Goal: Information Seeking & Learning: Learn about a topic

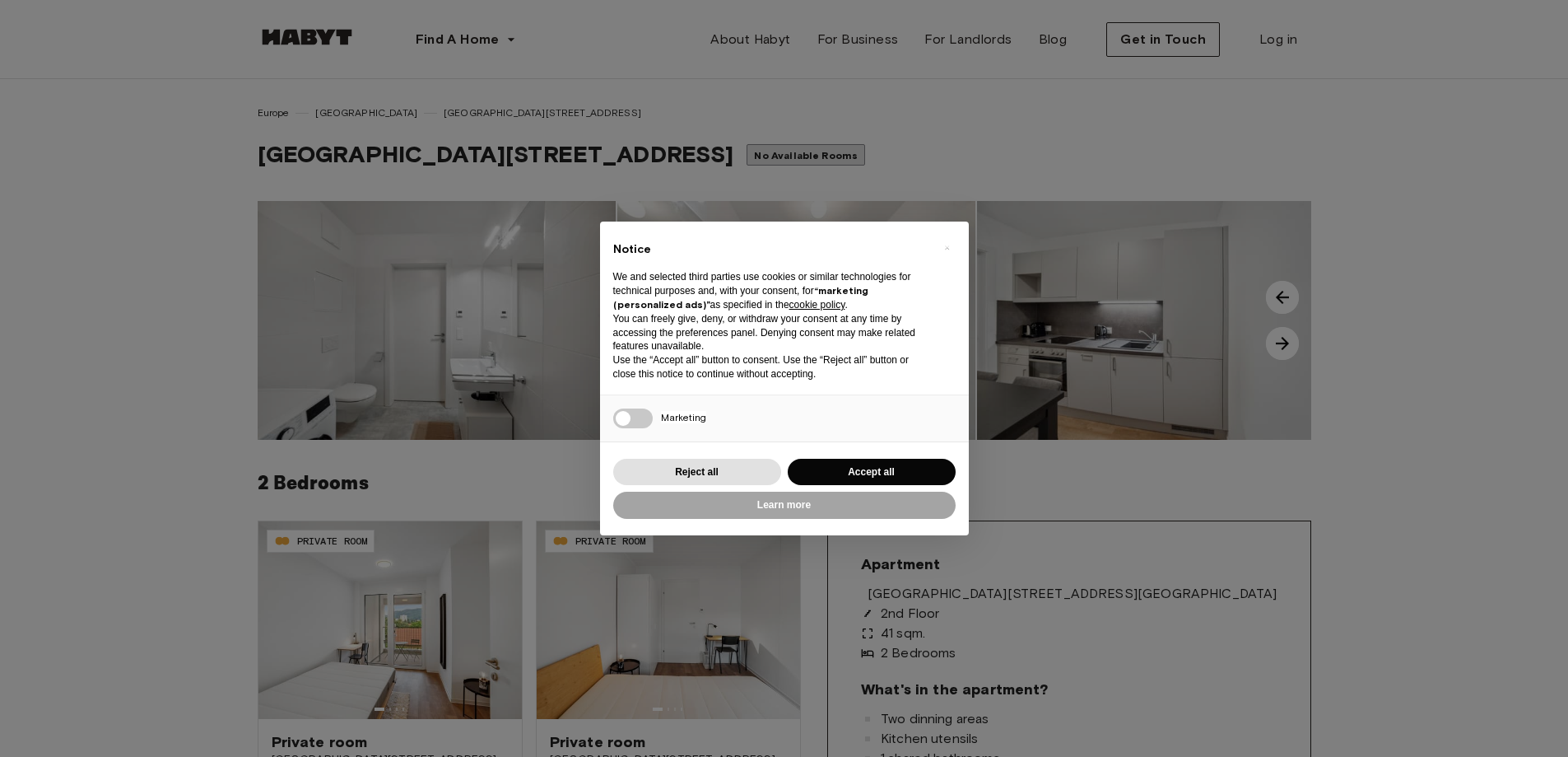
scroll to position [247, 0]
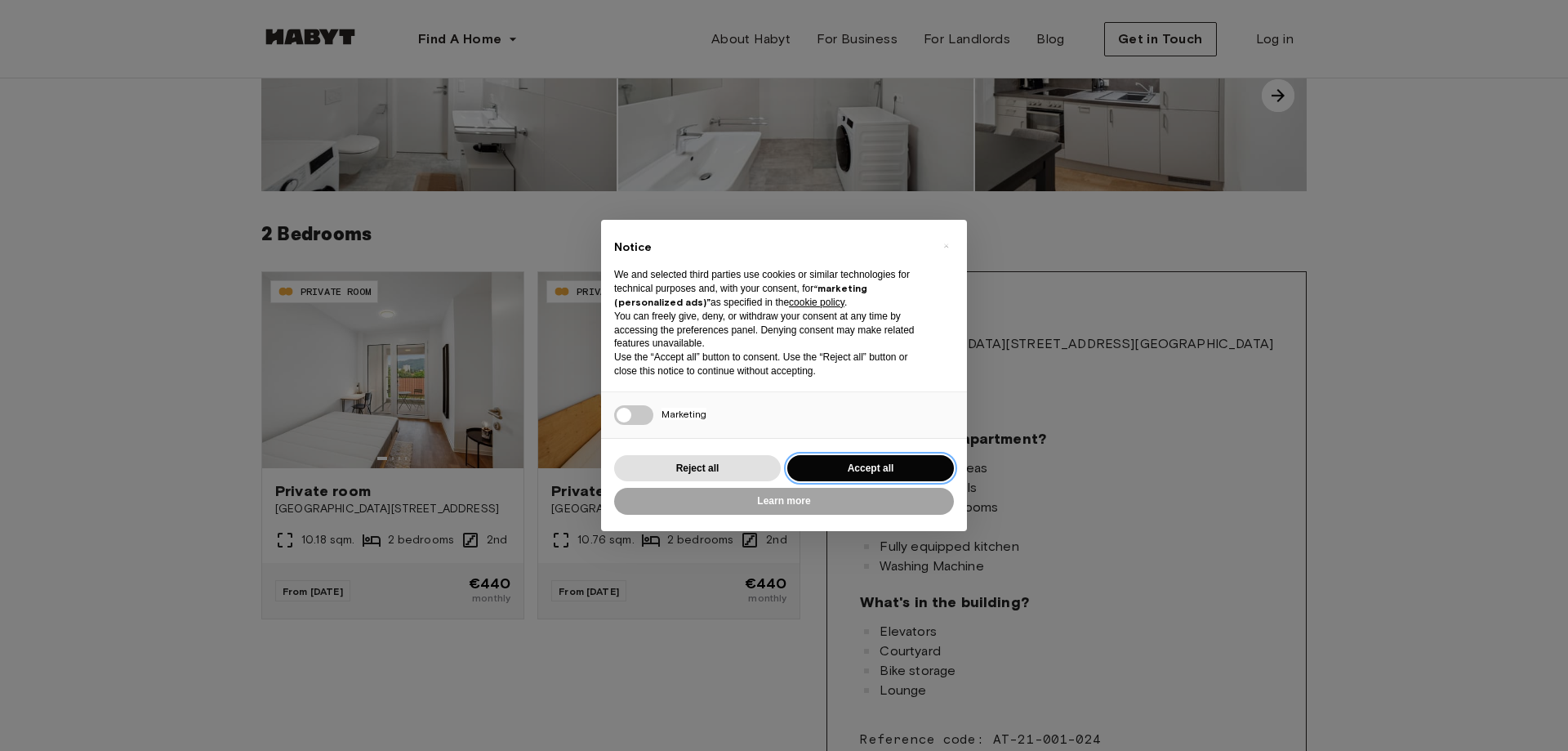
click at [852, 458] on button "Accept all" at bounding box center [870, 469] width 166 height 27
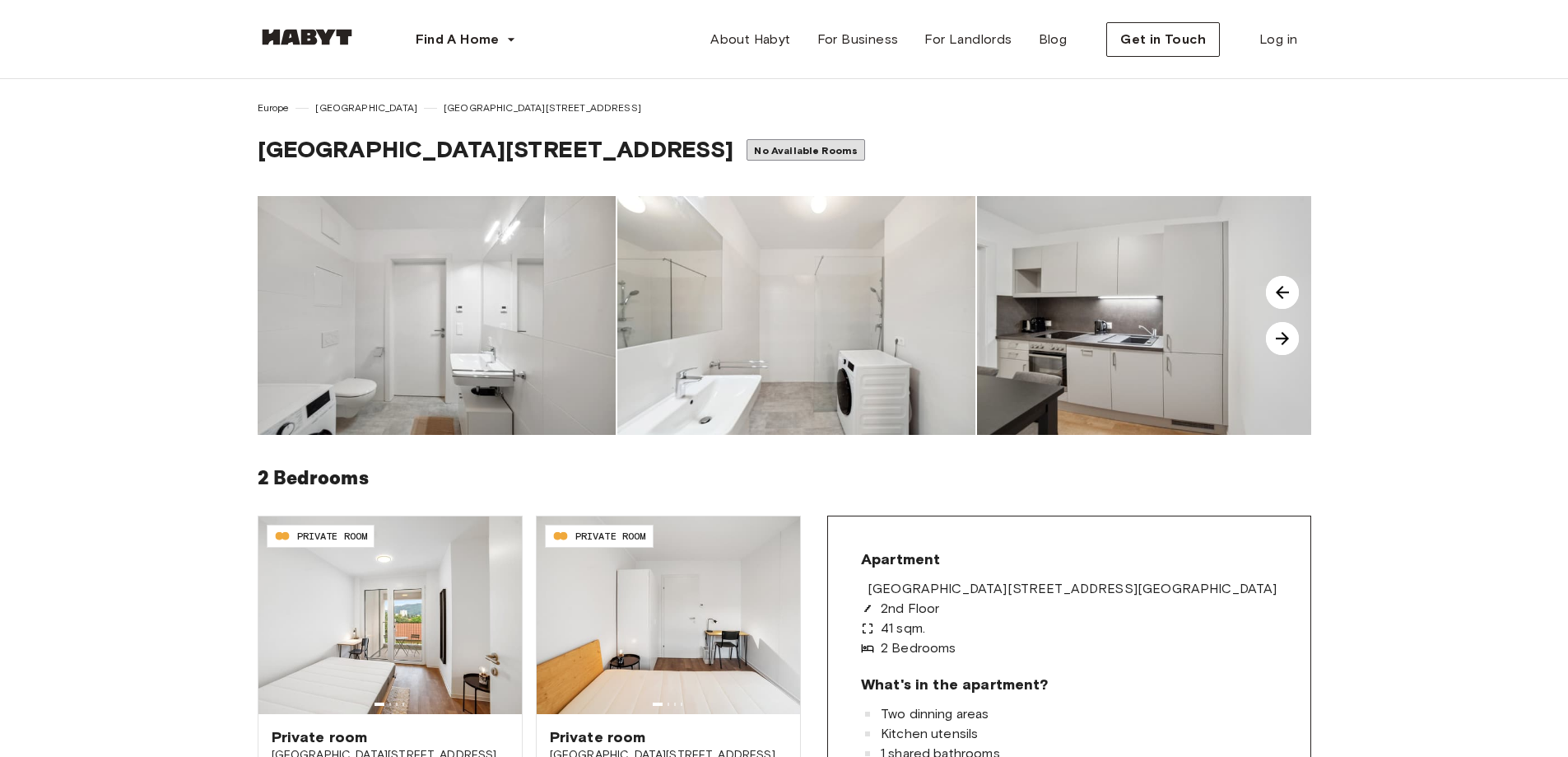
scroll to position [0, 0]
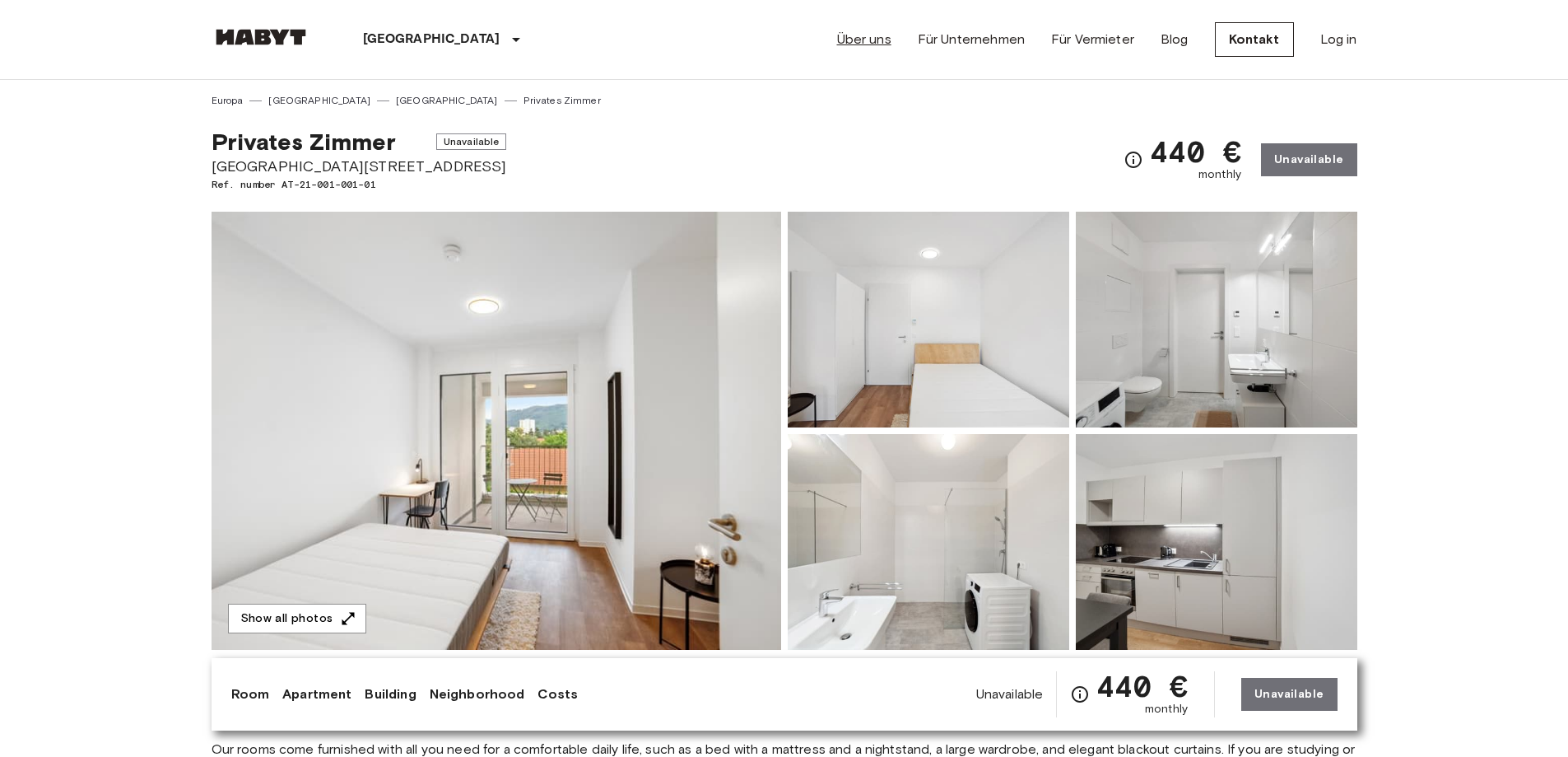
click at [886, 38] on link "Über uns" at bounding box center [864, 39] width 54 height 20
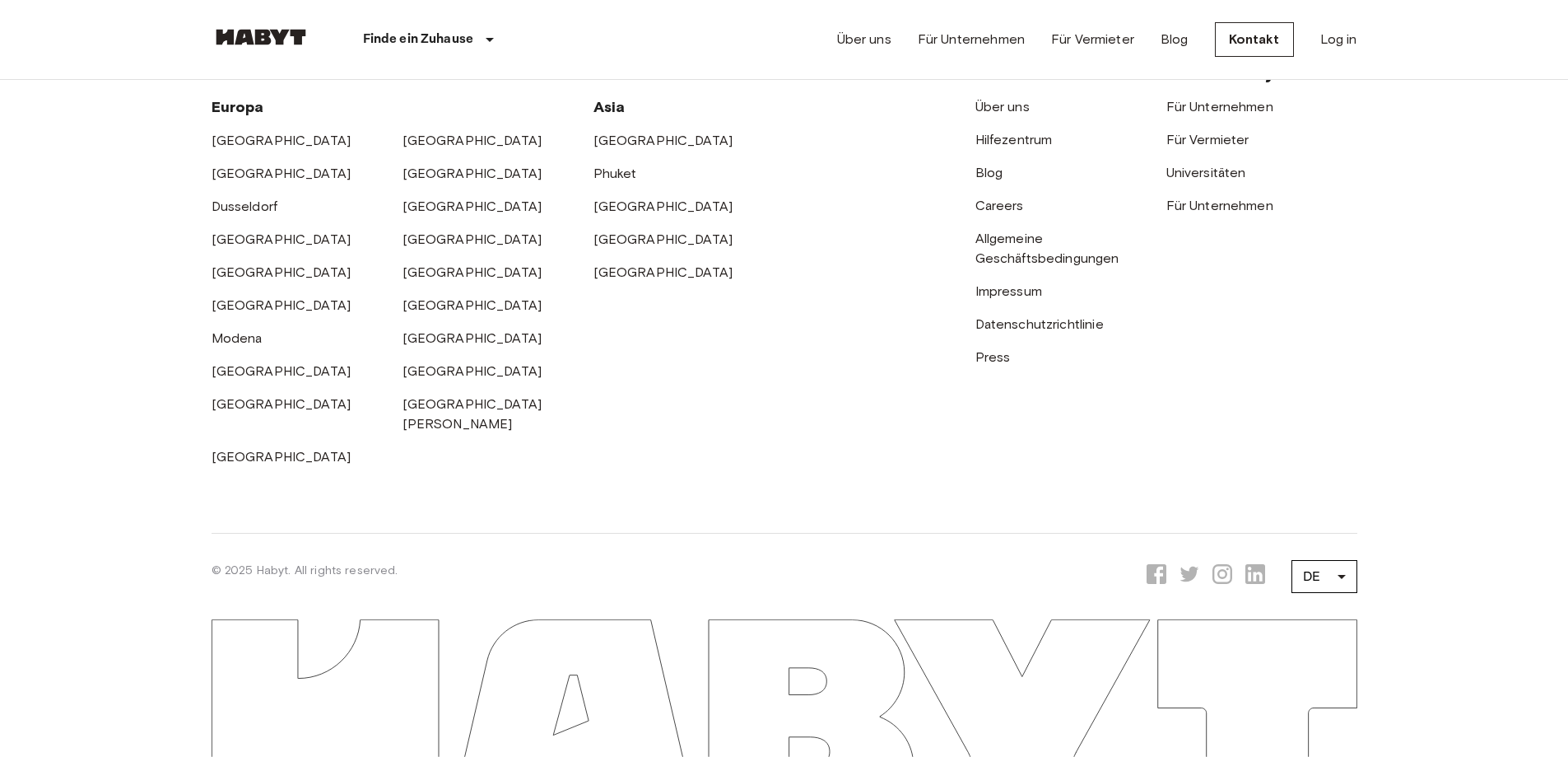
scroll to position [5204, 0]
click at [1016, 114] on link "Über uns" at bounding box center [1003, 106] width 54 height 15
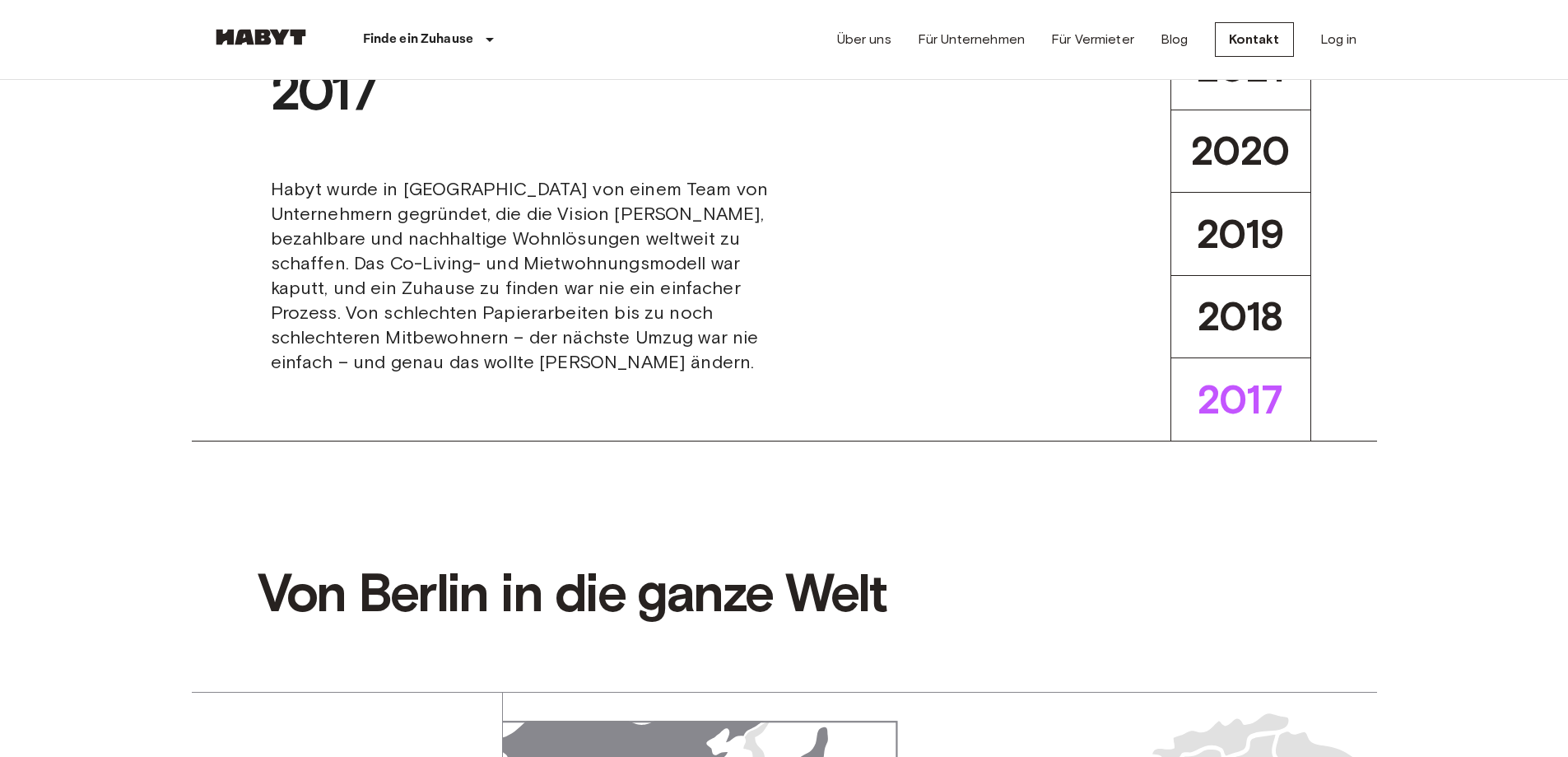
scroll to position [0, 0]
